Goal: Navigation & Orientation: Find specific page/section

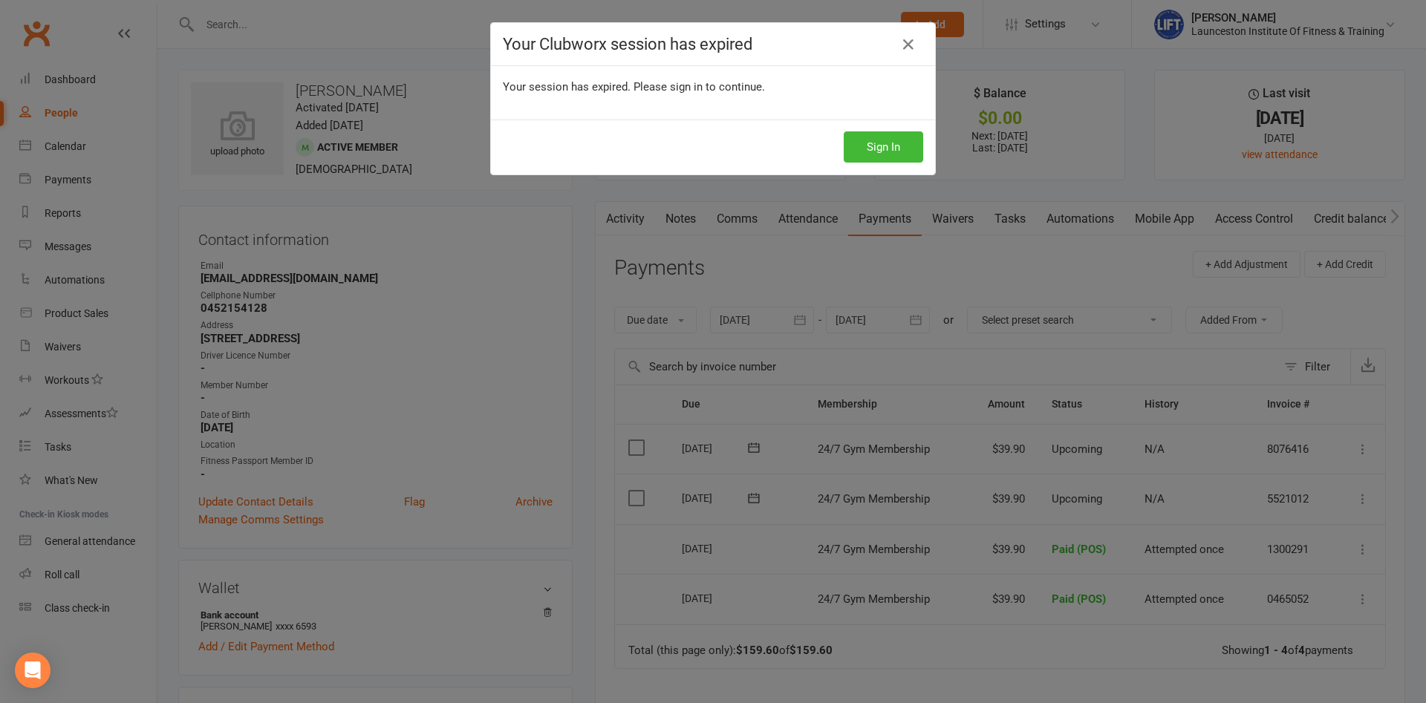
scroll to position [76, 0]
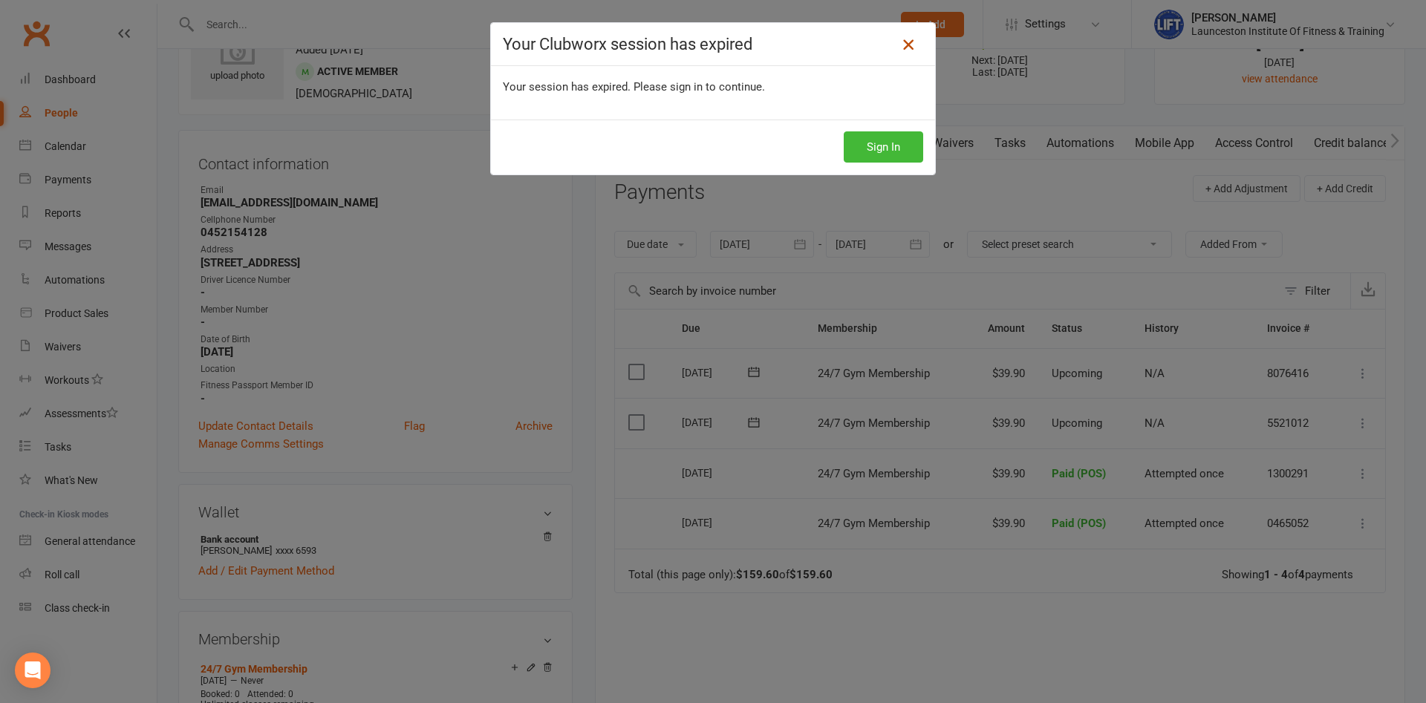
click at [909, 44] on icon at bounding box center [909, 45] width 18 height 18
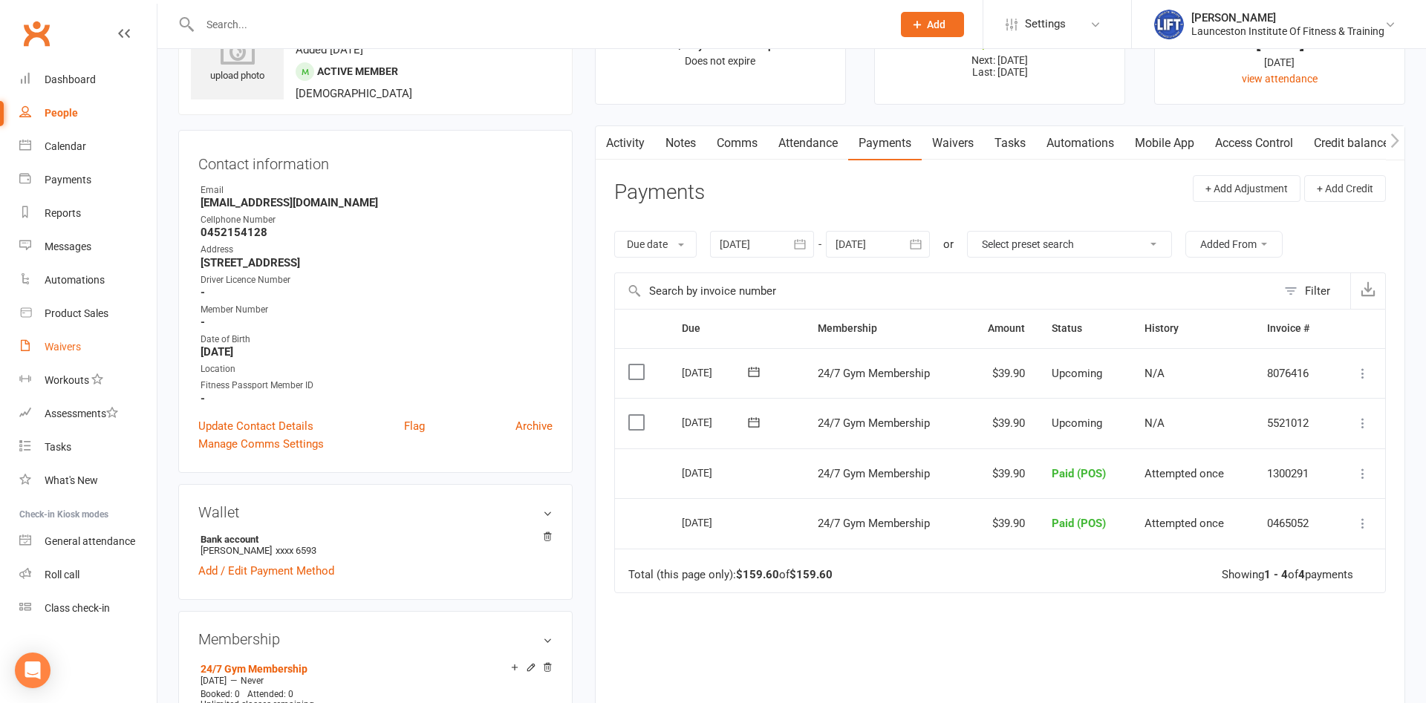
click at [64, 343] on div "Waivers" at bounding box center [63, 347] width 36 height 12
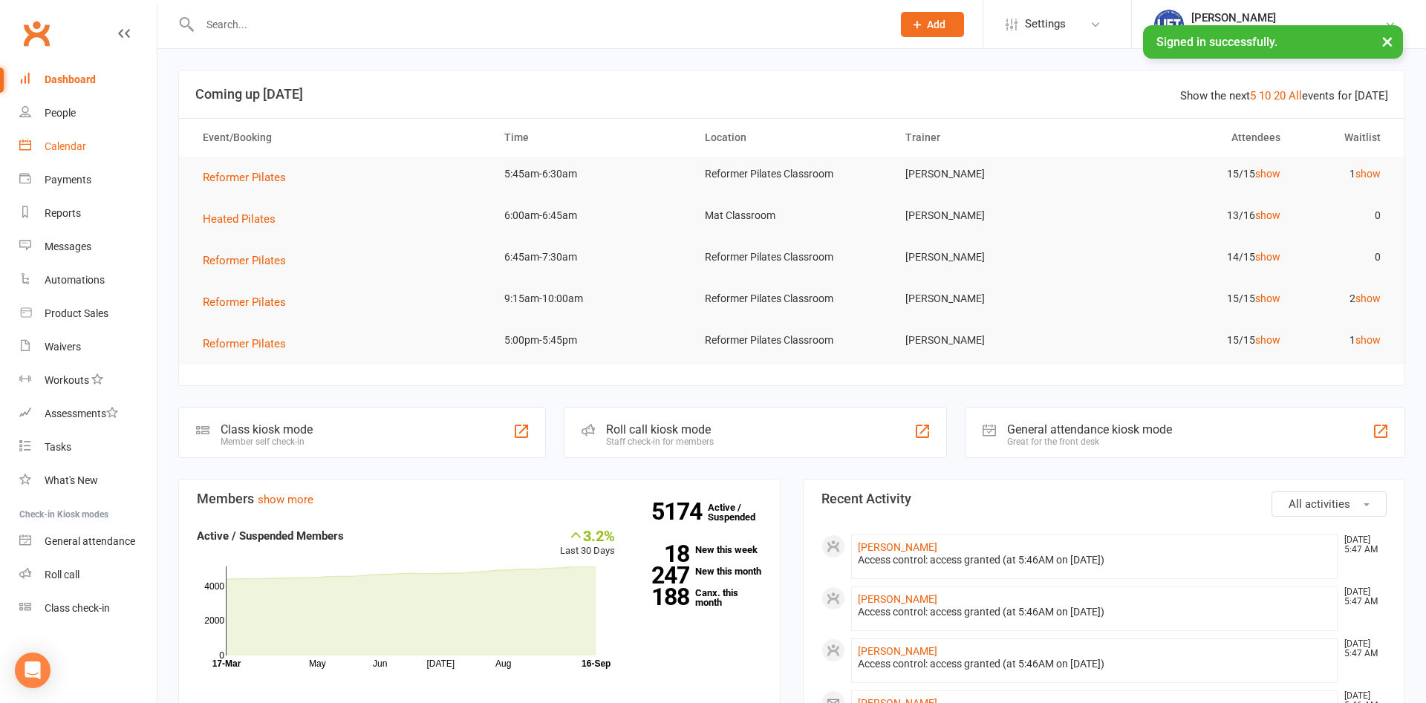
click at [79, 147] on div "Calendar" at bounding box center [66, 146] width 42 height 12
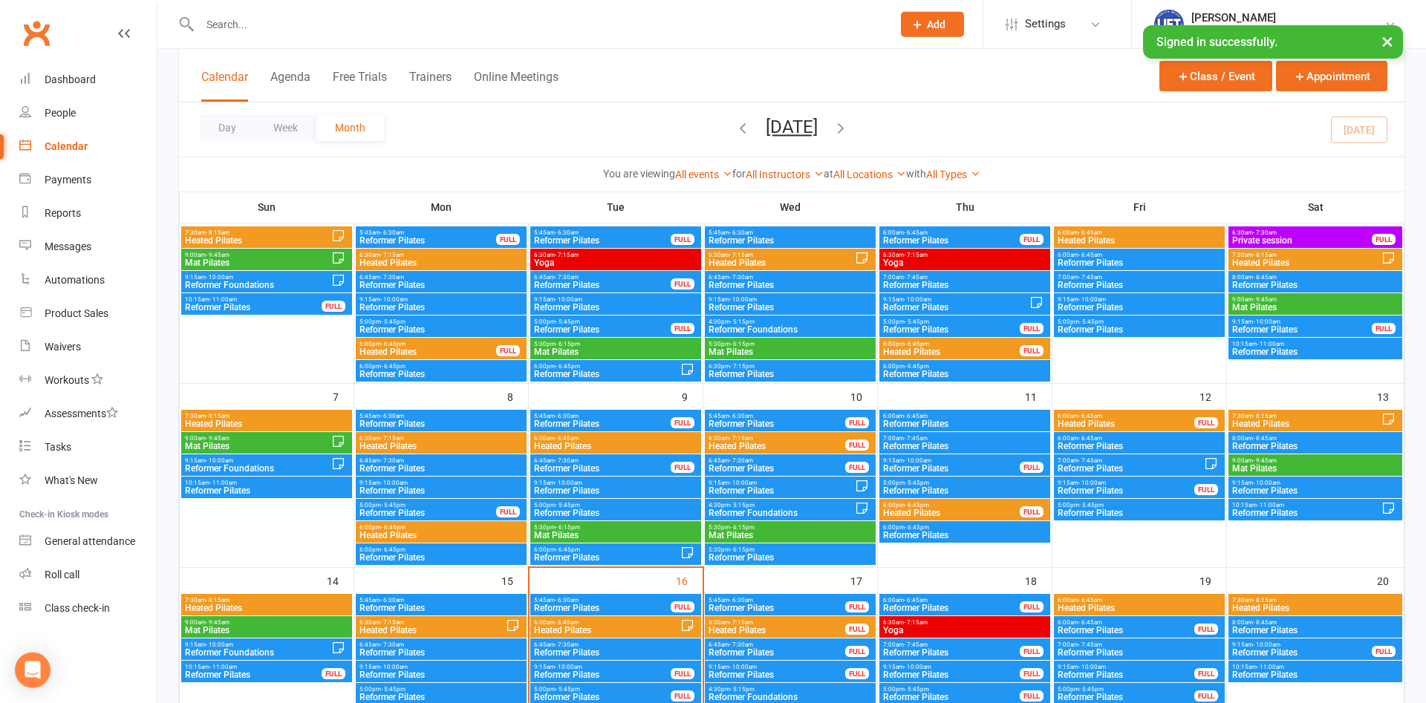
scroll to position [152, 0]
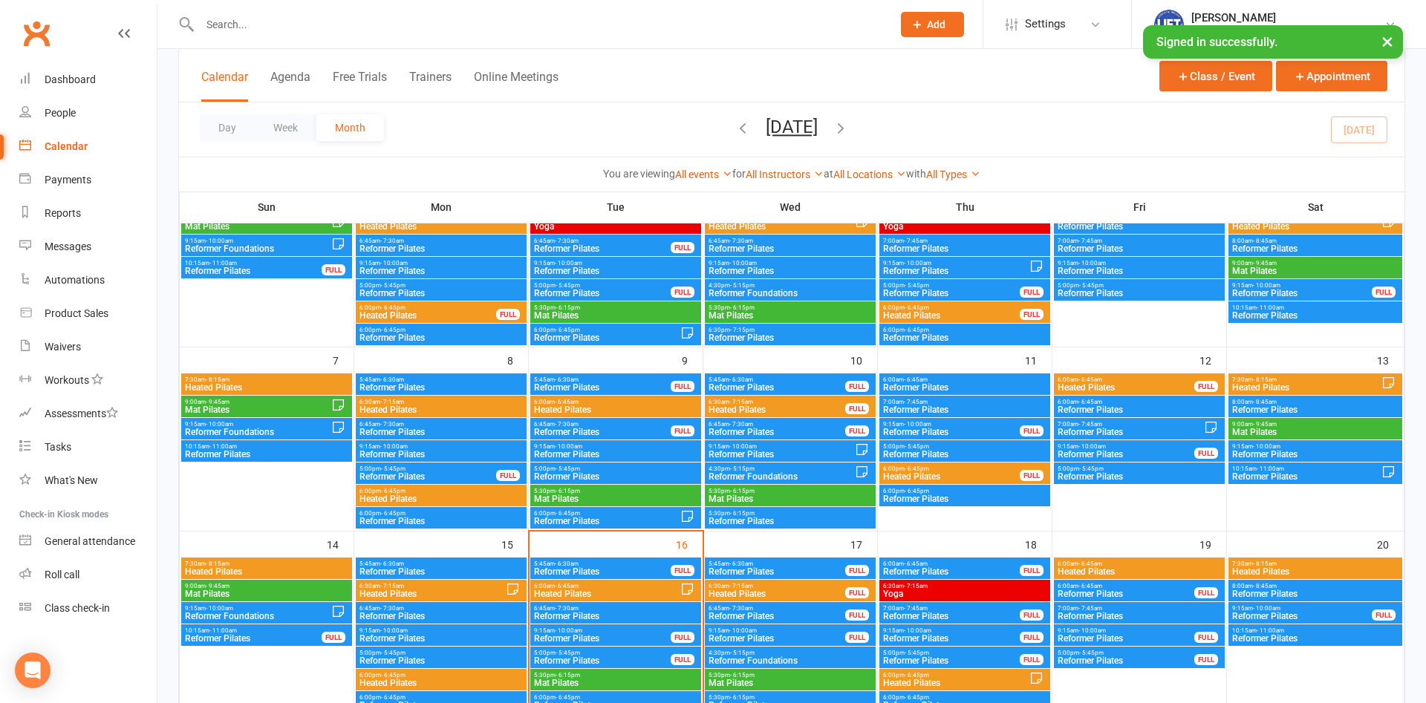
click at [613, 591] on span "Heated Pilates" at bounding box center [606, 594] width 147 height 9
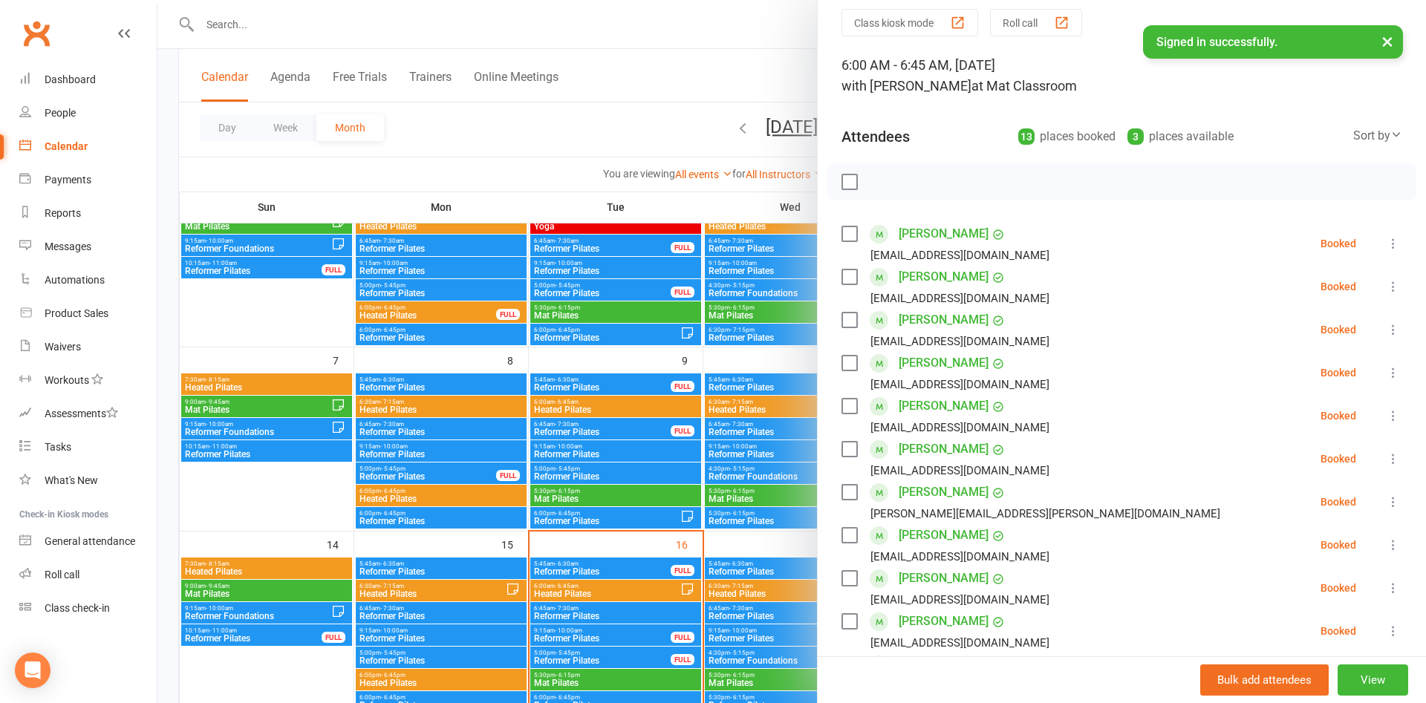
scroll to position [80, 0]
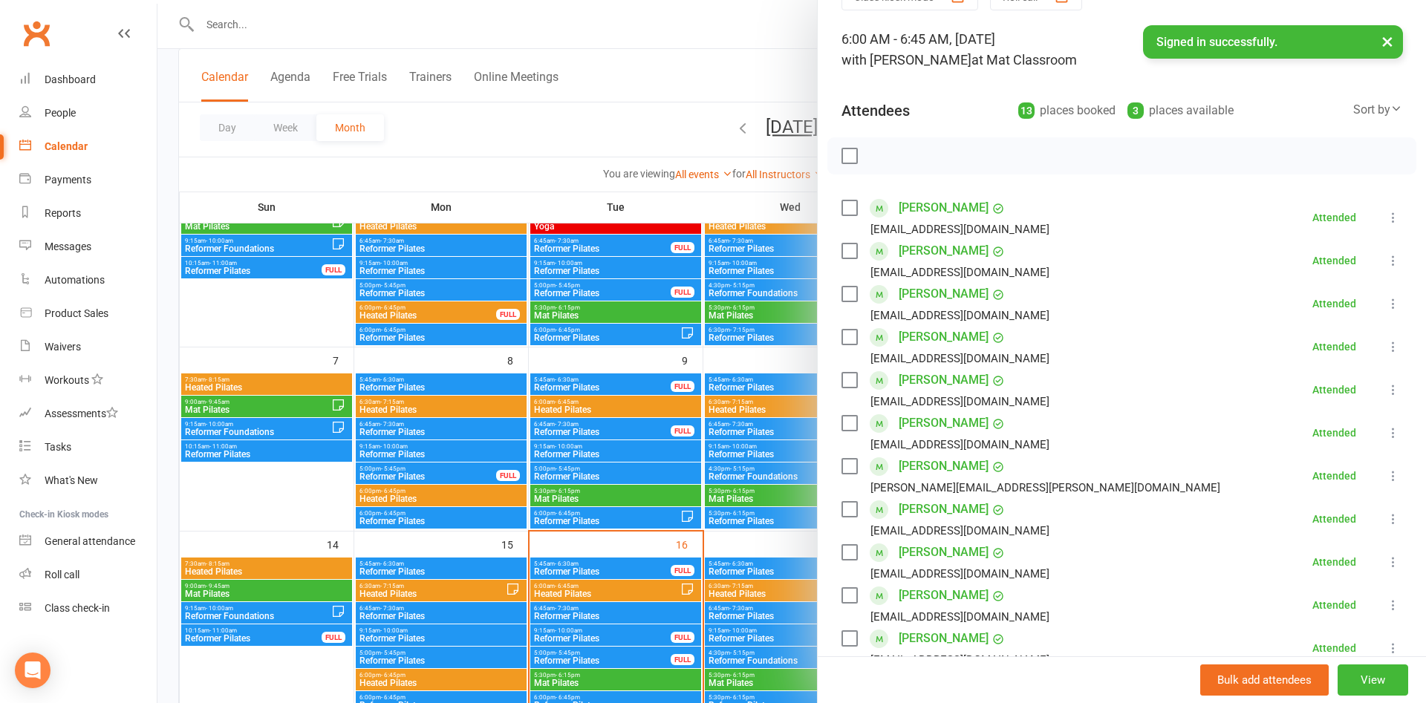
click at [680, 60] on div at bounding box center [791, 351] width 1269 height 703
